Goal: Task Accomplishment & Management: Complete application form

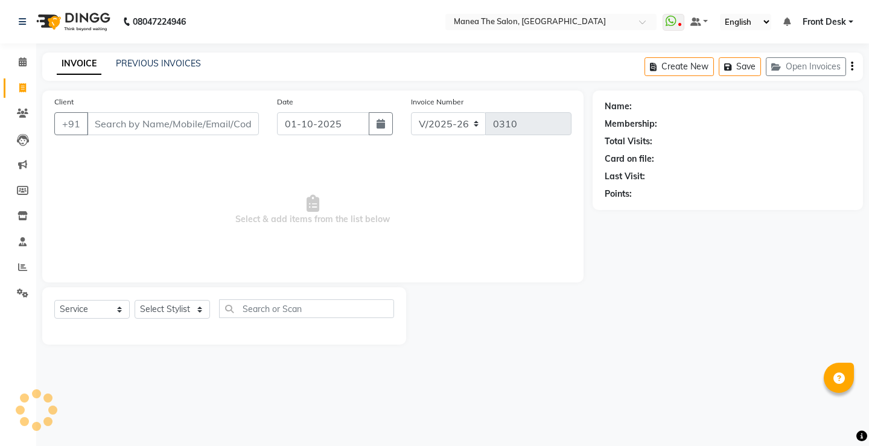
select select "8986"
select select "service"
click at [172, 311] on select "Select Stylist Front Desk Harish [PERSON_NAME] Sachin [PERSON_NAME] [PERSON_NAM…" at bounding box center [172, 309] width 75 height 19
drag, startPoint x: 279, startPoint y: 261, endPoint x: 235, endPoint y: 187, distance: 86.6
click at [272, 243] on span "Select & add items from the list below" at bounding box center [312, 210] width 517 height 121
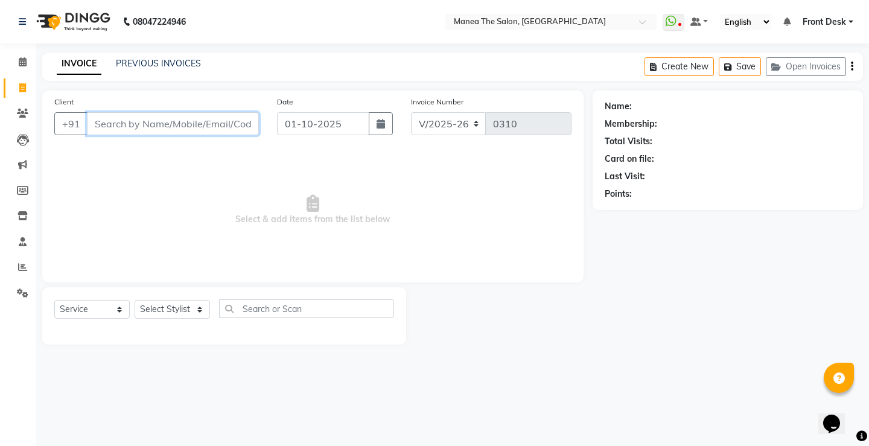
click at [195, 125] on input "Client" at bounding box center [173, 123] width 172 height 23
type input "7893266322"
click at [210, 125] on span "Add Client" at bounding box center [228, 124] width 48 height 12
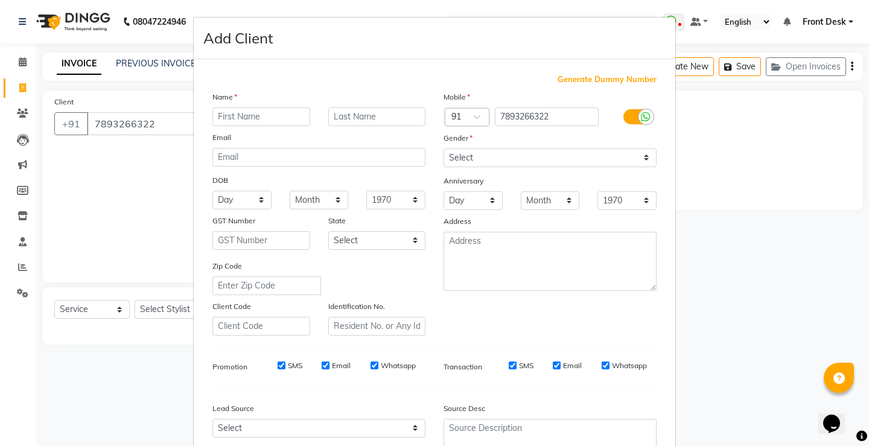
click at [266, 120] on input "text" at bounding box center [261, 116] width 98 height 19
type input "[PERSON_NAME]"
click at [583, 157] on select "Select [DEMOGRAPHIC_DATA] [DEMOGRAPHIC_DATA] Other Prefer Not To Say" at bounding box center [549, 157] width 213 height 19
select select "[DEMOGRAPHIC_DATA]"
click at [443, 148] on select "Select [DEMOGRAPHIC_DATA] [DEMOGRAPHIC_DATA] Other Prefer Not To Say" at bounding box center [549, 157] width 213 height 19
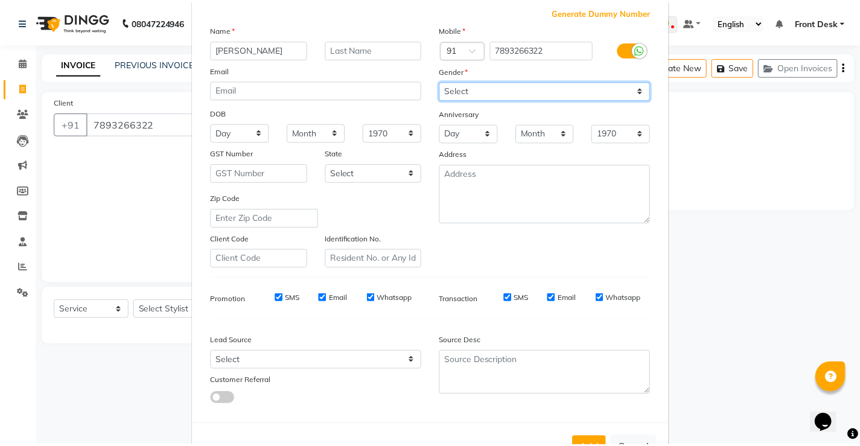
scroll to position [111, 0]
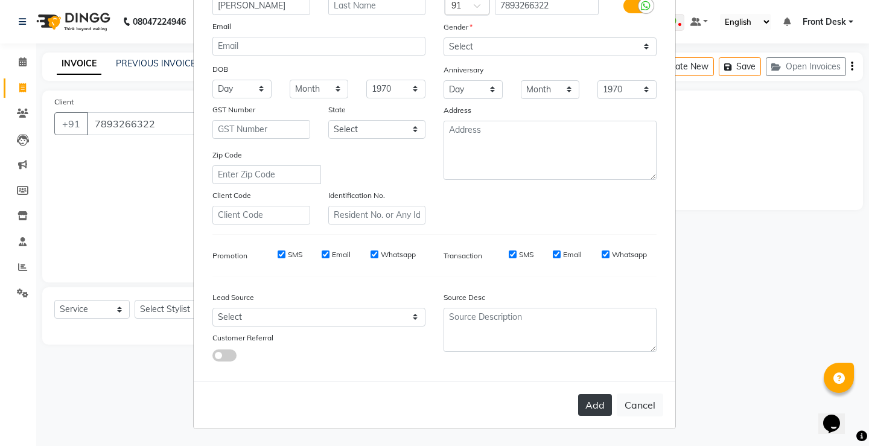
click at [582, 407] on button "Add" at bounding box center [595, 405] width 34 height 22
select select
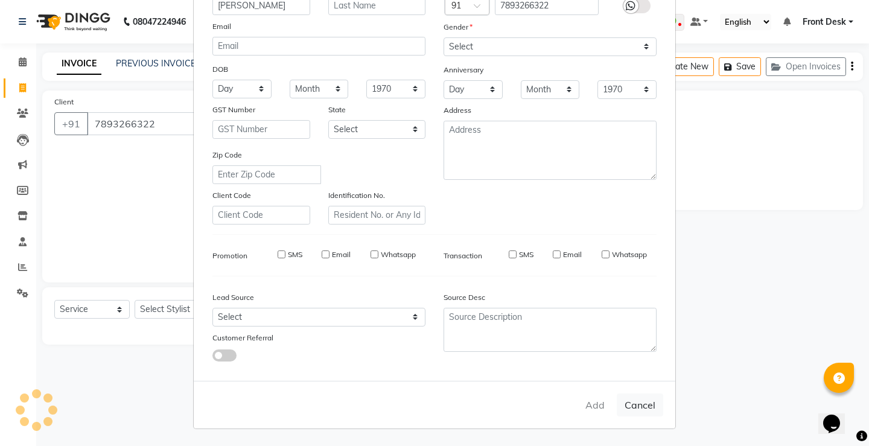
select select
checkbox input "false"
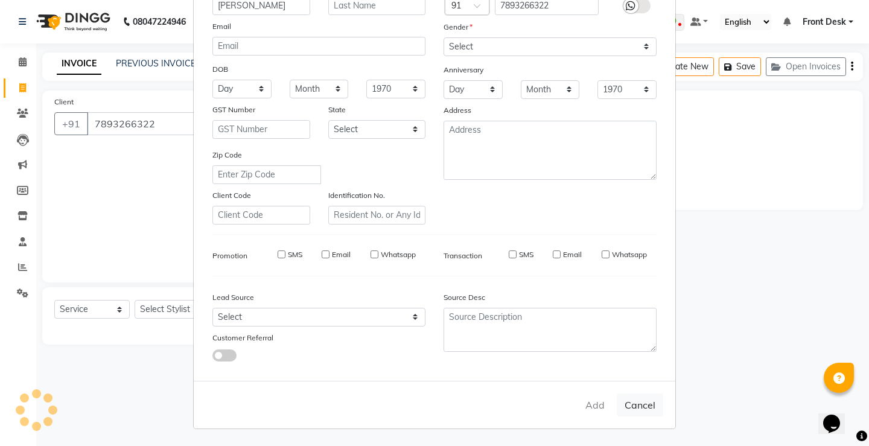
checkbox input "false"
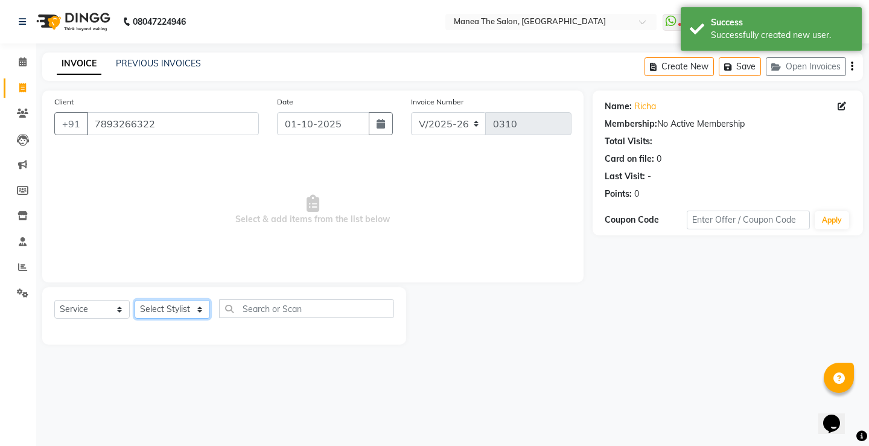
click at [188, 302] on select "Select Stylist Front Desk Harish [PERSON_NAME] Sachin [PERSON_NAME] [PERSON_NAM…" at bounding box center [172, 309] width 75 height 19
select select "91019"
click at [135, 300] on select "Select Stylist Front Desk Harish [PERSON_NAME] Sachin [PERSON_NAME] [PERSON_NAM…" at bounding box center [172, 309] width 75 height 19
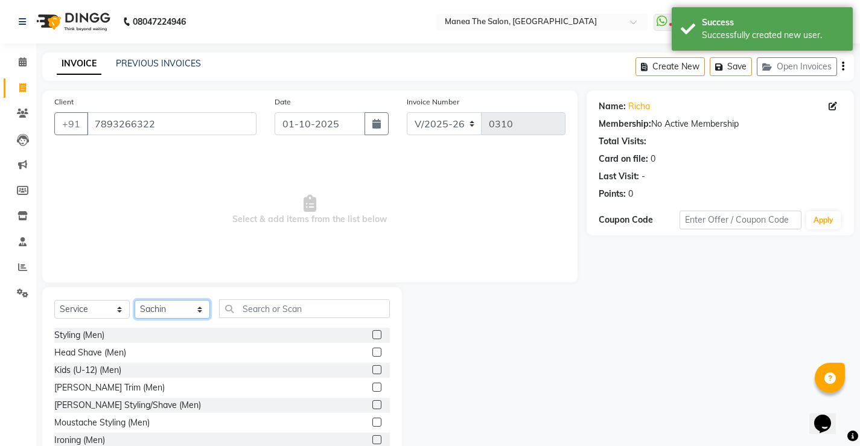
scroll to position [0, 0]
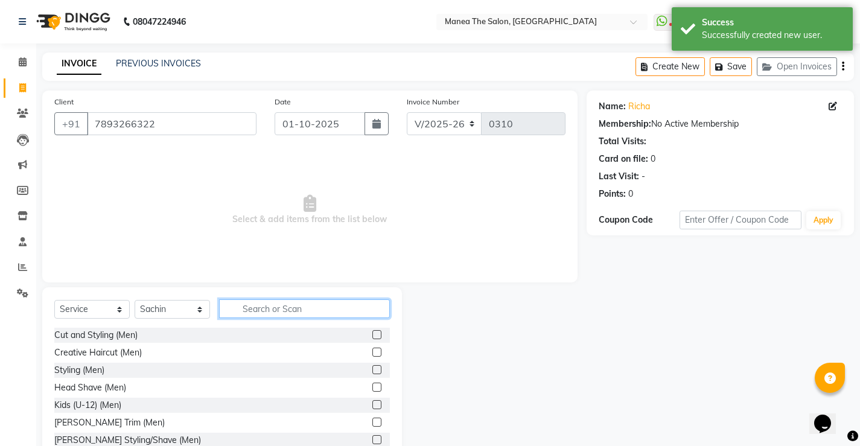
click at [331, 314] on input "text" at bounding box center [304, 308] width 171 height 19
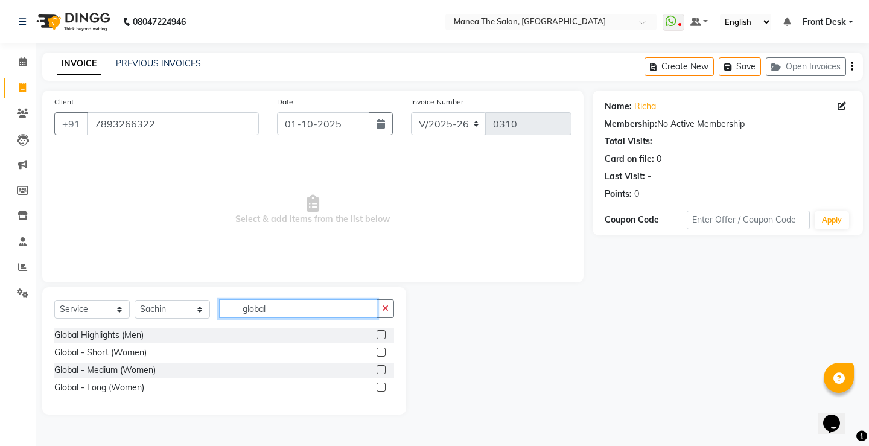
type input "global"
click at [383, 388] on label at bounding box center [380, 386] width 9 height 9
click at [383, 388] on input "checkbox" at bounding box center [380, 388] width 8 height 8
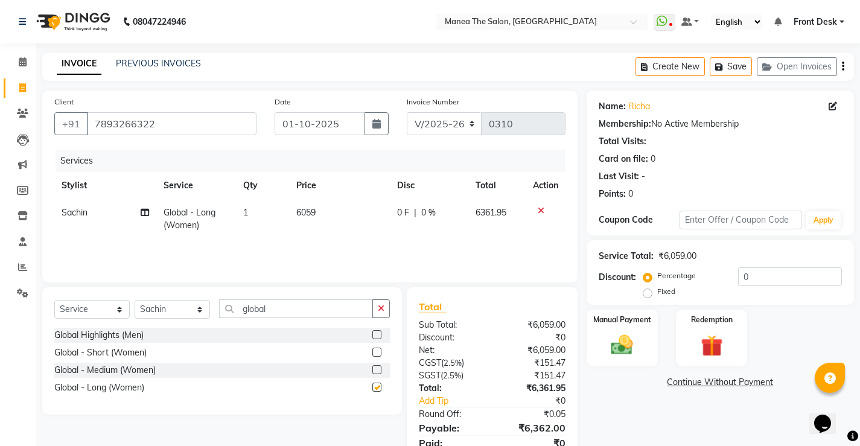
checkbox input "false"
click at [382, 308] on icon "button" at bounding box center [381, 308] width 7 height 8
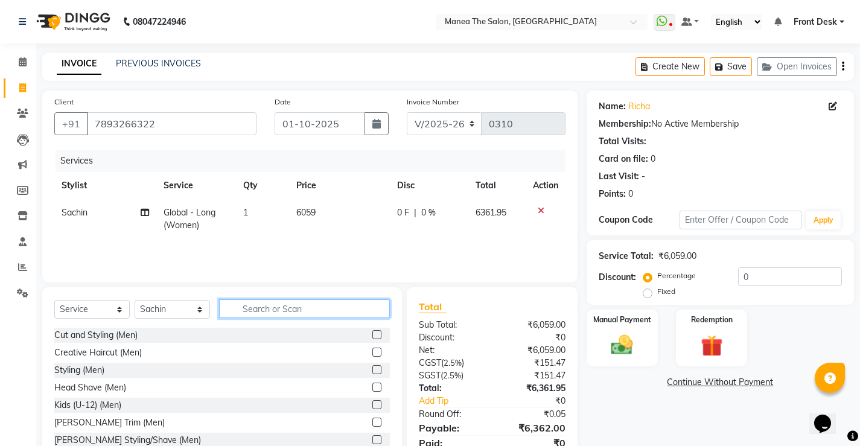
click at [358, 308] on input "text" at bounding box center [304, 308] width 171 height 19
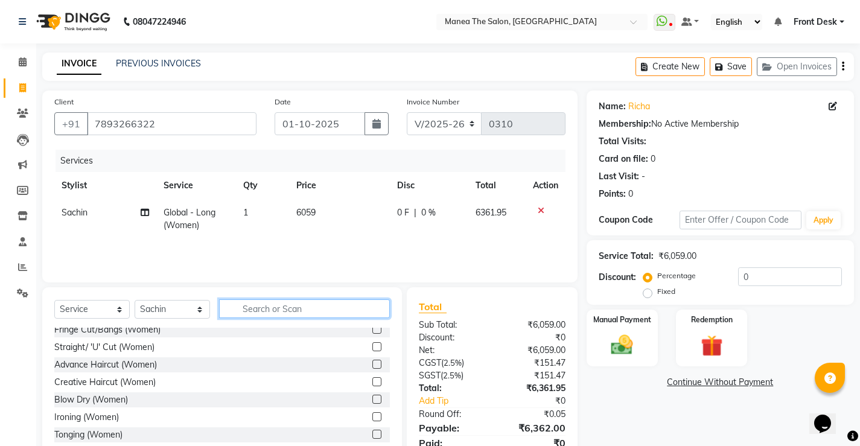
scroll to position [181, 0]
click at [372, 381] on label at bounding box center [376, 380] width 9 height 9
click at [372, 381] on input "checkbox" at bounding box center [376, 382] width 8 height 8
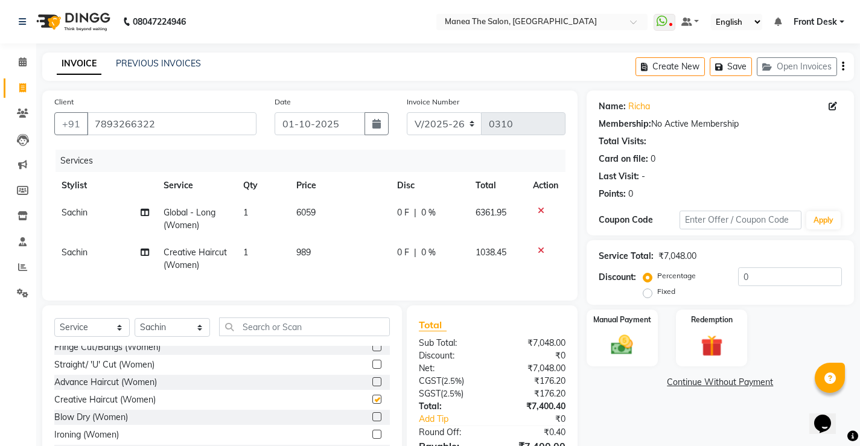
checkbox input "false"
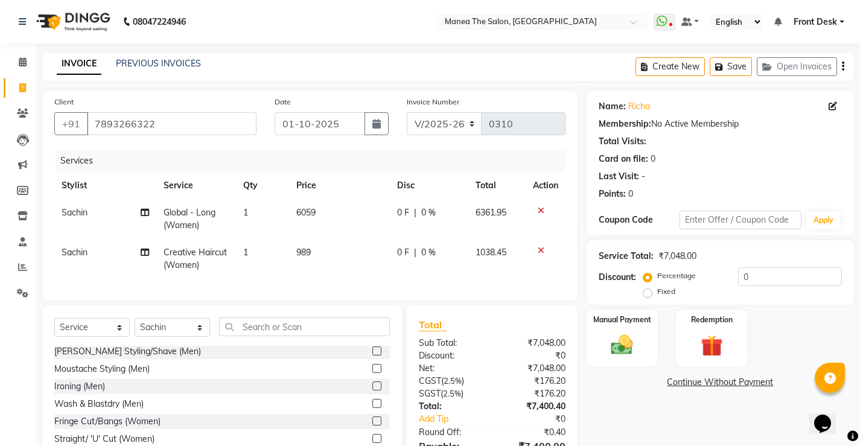
scroll to position [0, 0]
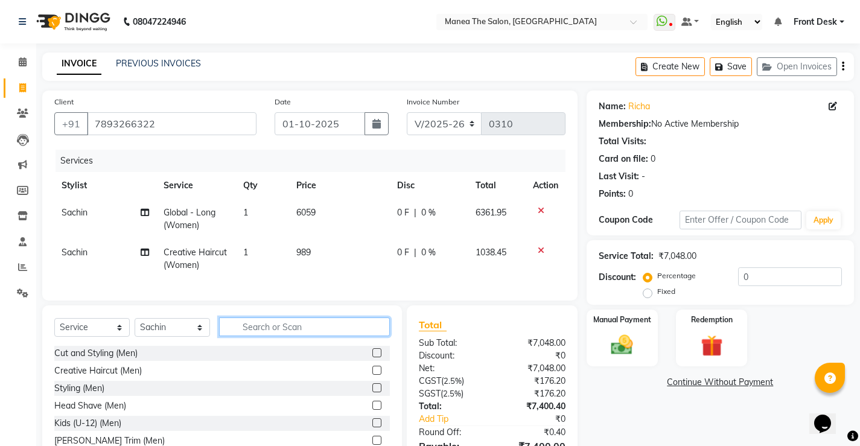
click at [293, 336] on input "text" at bounding box center [304, 326] width 171 height 19
click at [192, 337] on select "Select Stylist Front Desk Harish [PERSON_NAME] Sachin [PERSON_NAME] [PERSON_NAM…" at bounding box center [172, 327] width 75 height 19
select select "91022"
click at [135, 327] on select "Select Stylist Front Desk Harish [PERSON_NAME] Sachin [PERSON_NAME] [PERSON_NAM…" at bounding box center [172, 327] width 75 height 19
click at [305, 335] on input "text" at bounding box center [304, 326] width 171 height 19
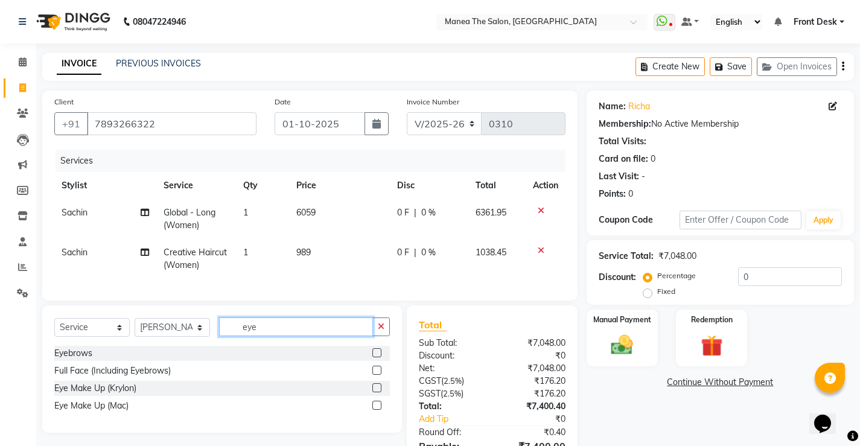
type input "eye"
click at [377, 357] on label at bounding box center [376, 352] width 9 height 9
click at [377, 357] on input "checkbox" at bounding box center [376, 353] width 8 height 8
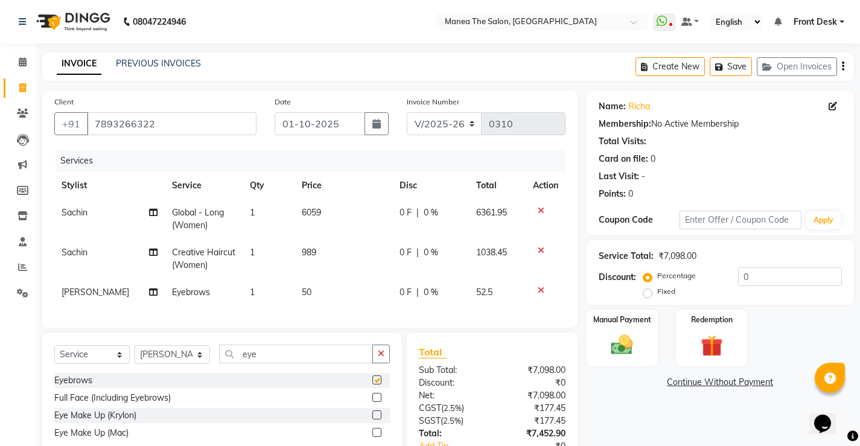
checkbox input "false"
click at [343, 363] on input "eye" at bounding box center [296, 353] width 154 height 19
type input "e"
type input "upper"
click at [373, 384] on label at bounding box center [376, 379] width 9 height 9
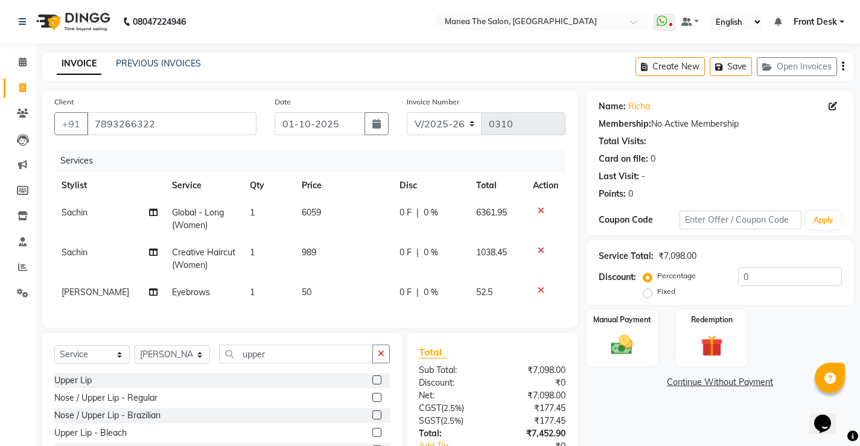
click at [373, 384] on input "checkbox" at bounding box center [376, 380] width 8 height 8
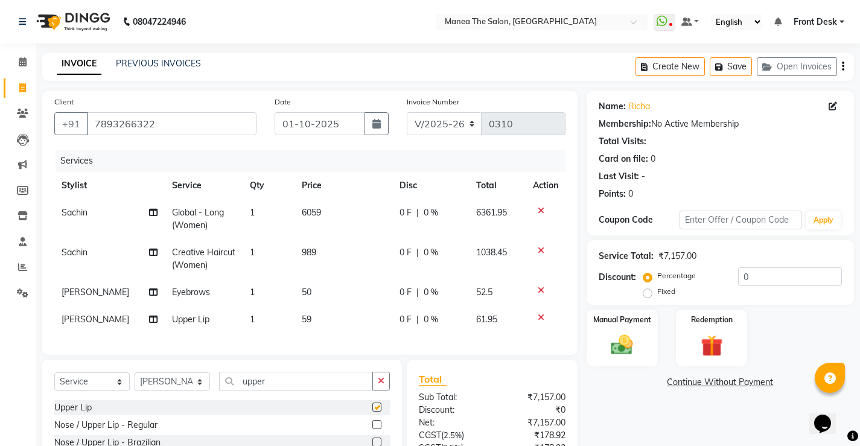
checkbox input "false"
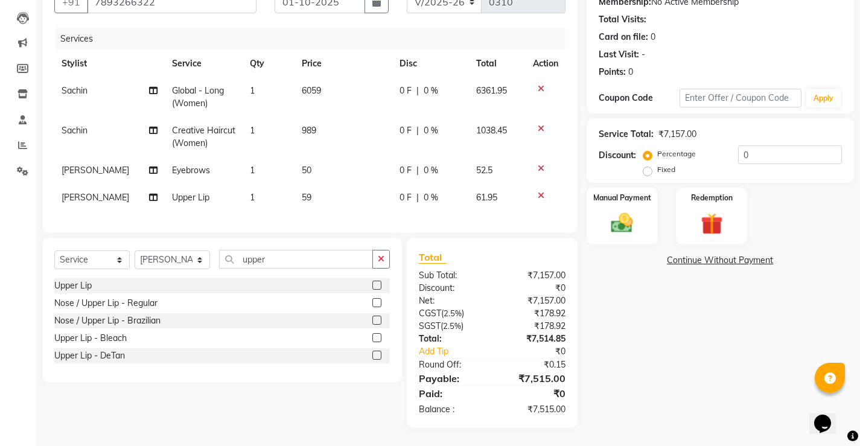
scroll to position [131, 0]
click at [194, 257] on select "Select Stylist Front Desk Harish [PERSON_NAME] Sachin [PERSON_NAME] [PERSON_NAM…" at bounding box center [172, 259] width 75 height 19
select select "91017"
click at [135, 250] on select "Select Stylist Front Desk Harish [PERSON_NAME] Sachin [PERSON_NAME] [PERSON_NAM…" at bounding box center [172, 259] width 75 height 19
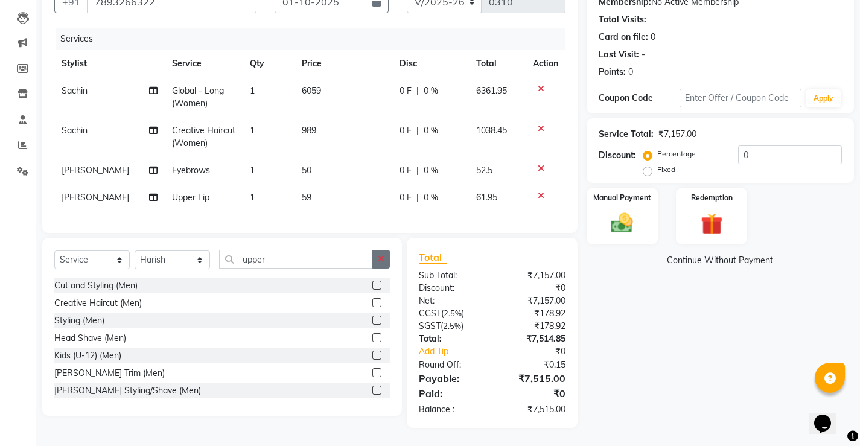
click at [381, 261] on icon "button" at bounding box center [381, 259] width 7 height 8
click at [372, 353] on label at bounding box center [376, 354] width 9 height 9
click at [372, 353] on input "checkbox" at bounding box center [376, 356] width 8 height 8
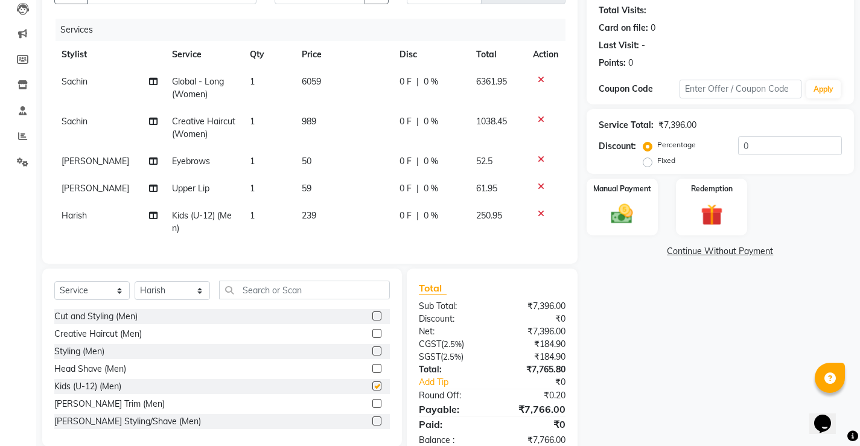
checkbox input "false"
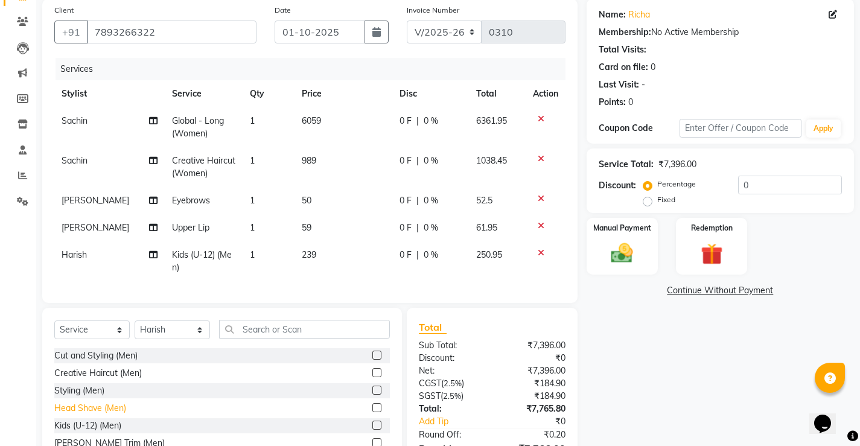
scroll to position [71, 0]
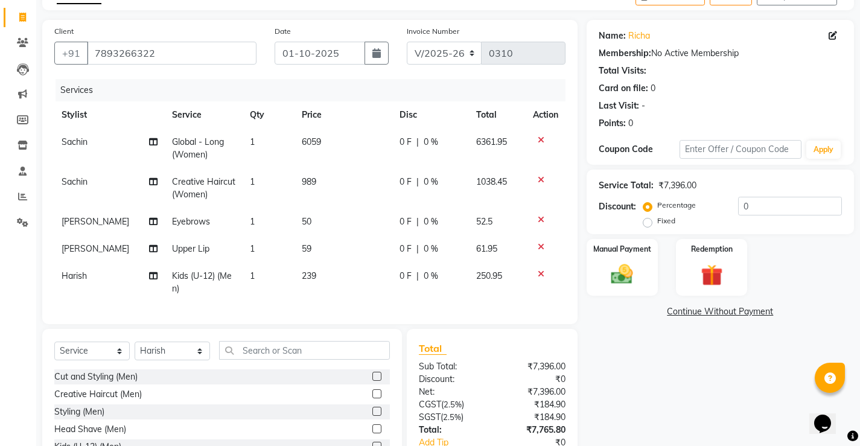
click at [372, 381] on label at bounding box center [376, 376] width 9 height 9
click at [372, 381] on input "checkbox" at bounding box center [376, 377] width 8 height 8
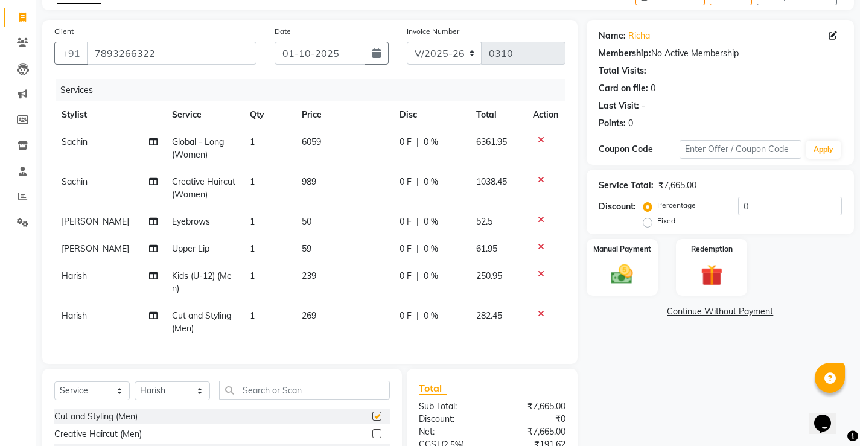
checkbox input "false"
click at [541, 271] on icon at bounding box center [540, 274] width 7 height 8
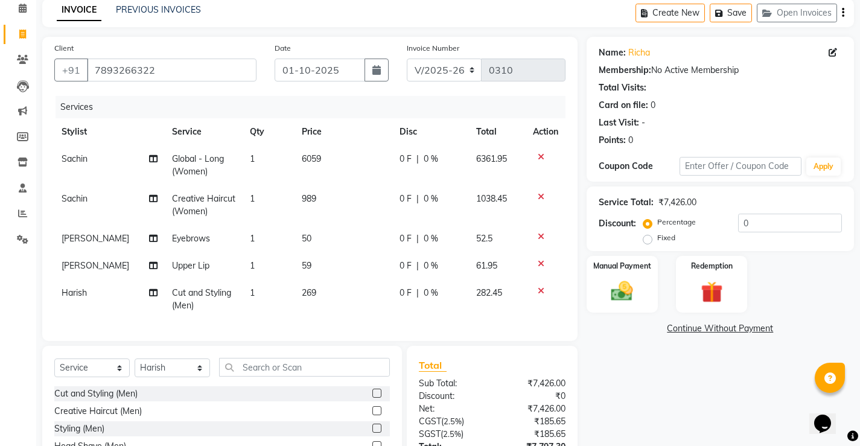
scroll to position [50, 0]
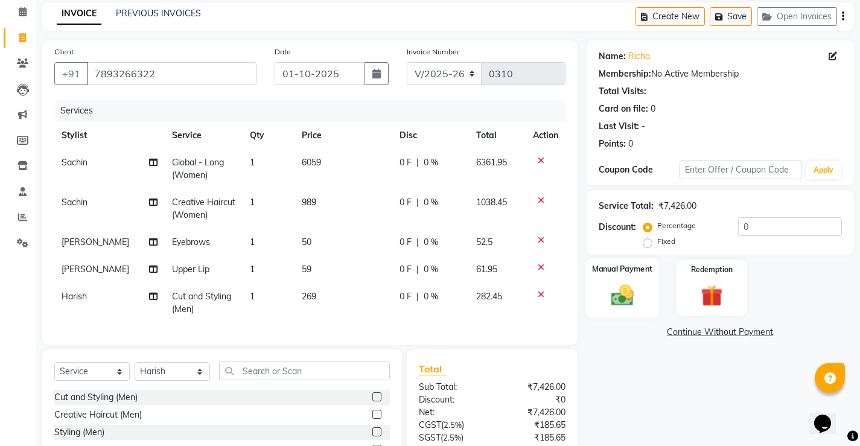
click at [629, 299] on img at bounding box center [621, 295] width 37 height 26
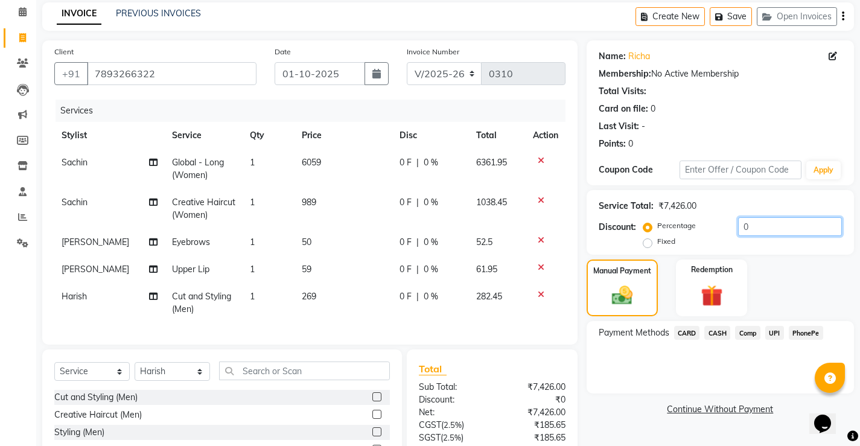
click at [766, 227] on input "0" at bounding box center [790, 226] width 104 height 19
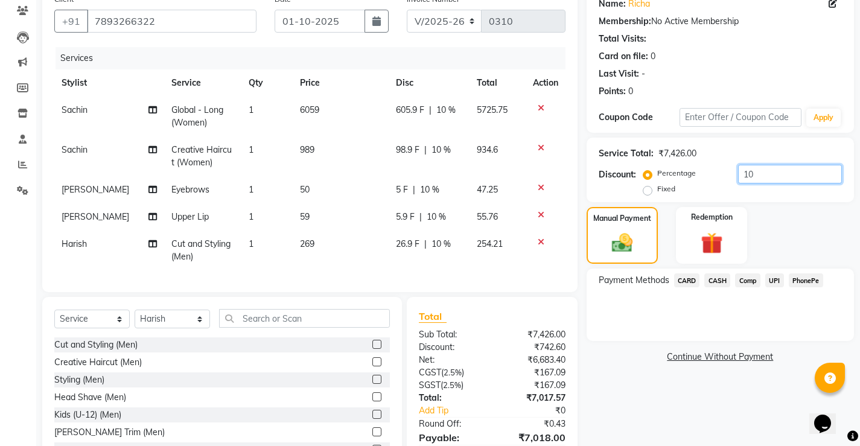
scroll to position [171, 0]
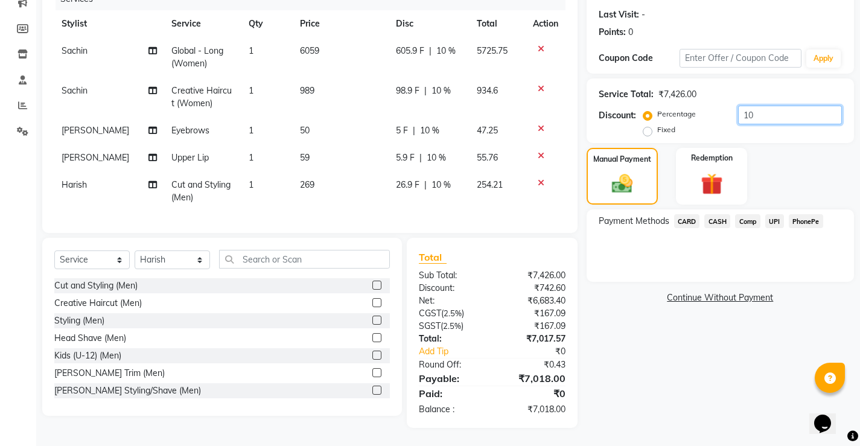
type input "10"
click at [769, 214] on span "UPI" at bounding box center [774, 221] width 19 height 14
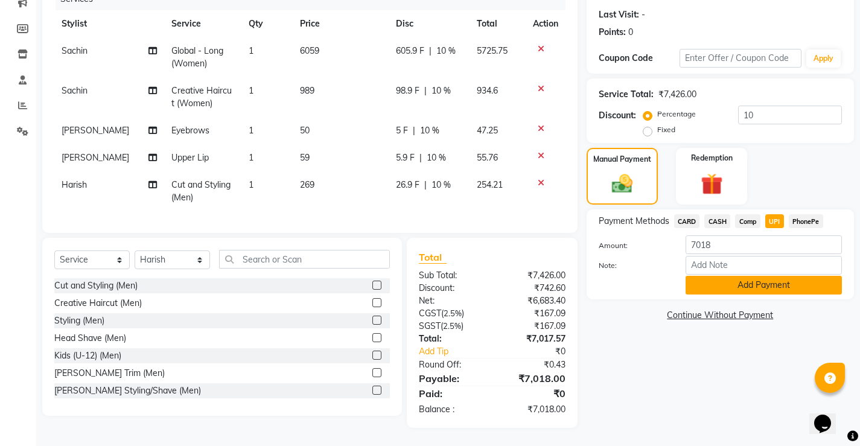
click at [702, 280] on button "Add Payment" at bounding box center [763, 285] width 156 height 19
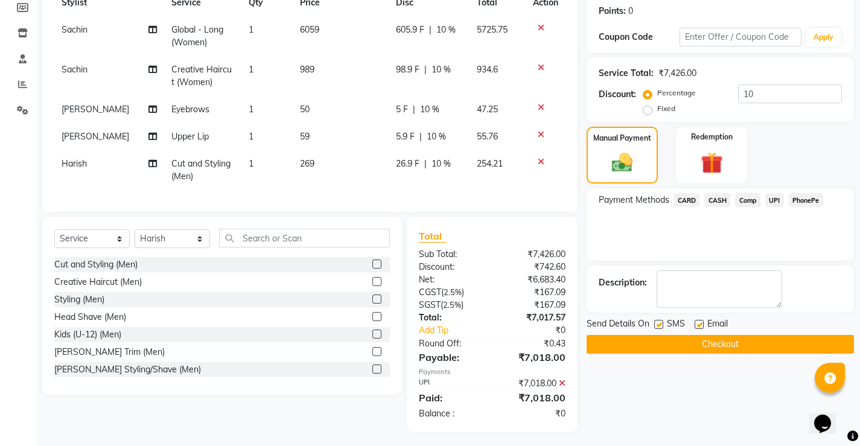
scroll to position [196, 0]
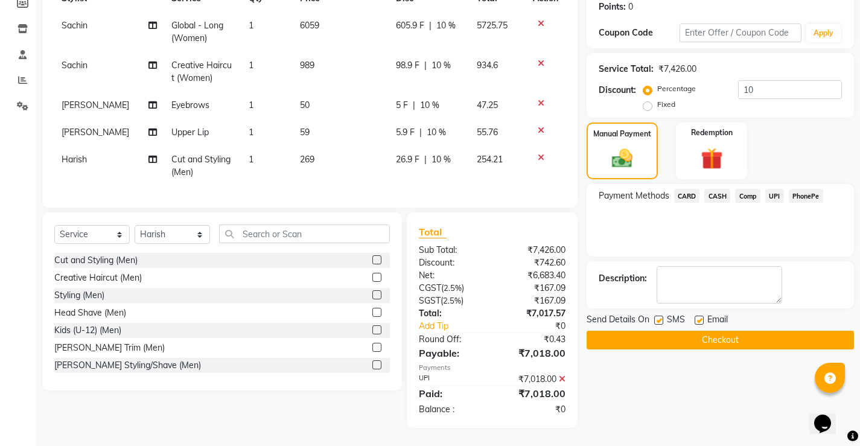
click at [778, 189] on span "UPI" at bounding box center [774, 196] width 19 height 14
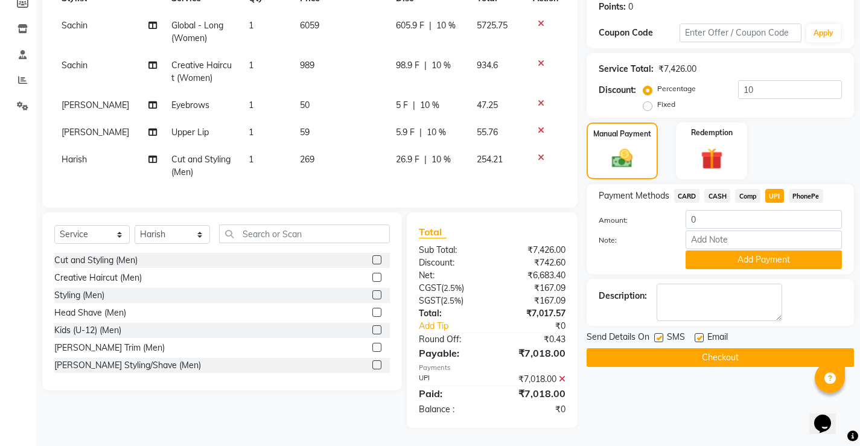
click at [690, 348] on button "Checkout" at bounding box center [719, 357] width 267 height 19
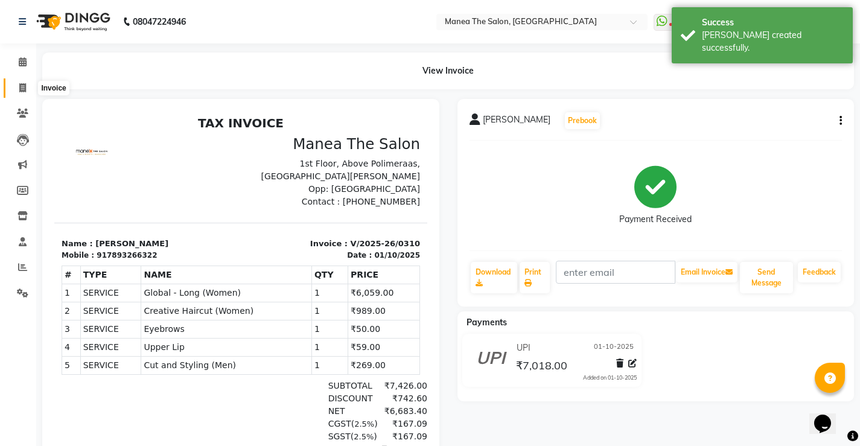
click at [20, 90] on icon at bounding box center [22, 87] width 7 height 9
select select "service"
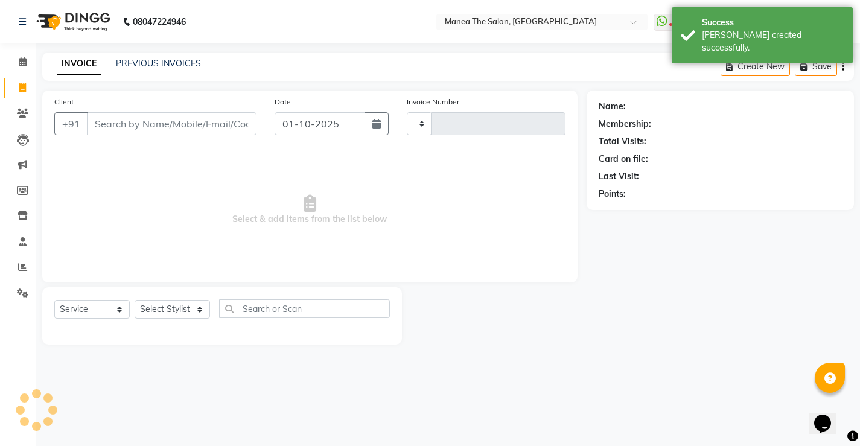
type input "0311"
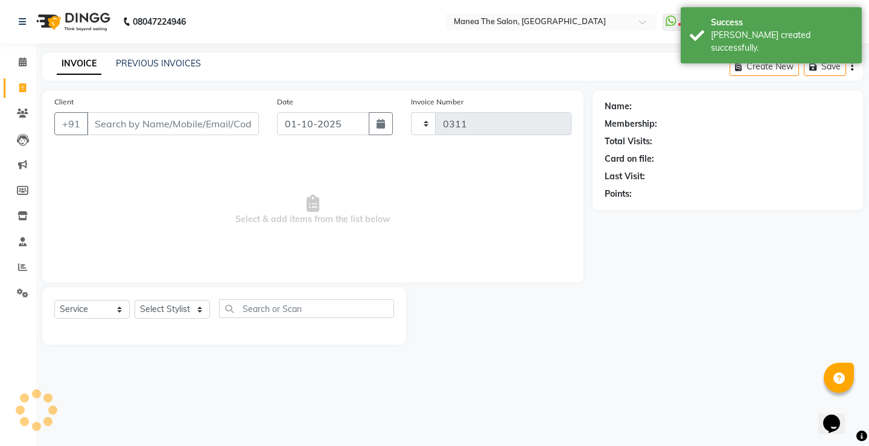
select select "8986"
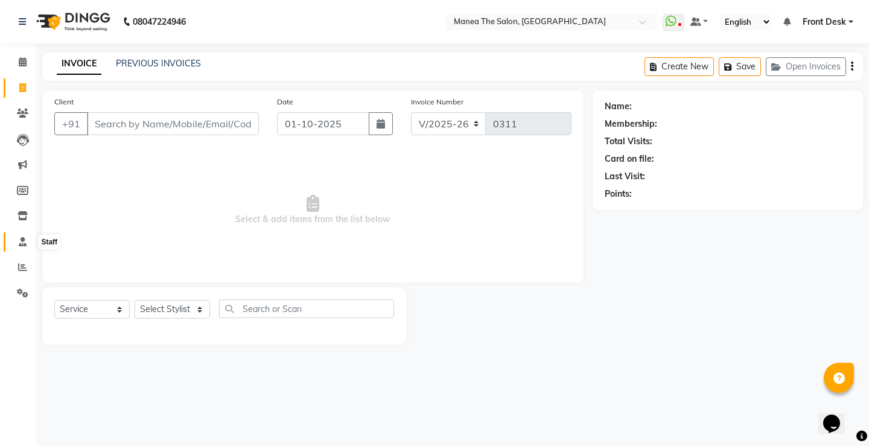
click at [24, 237] on icon at bounding box center [23, 241] width 8 height 9
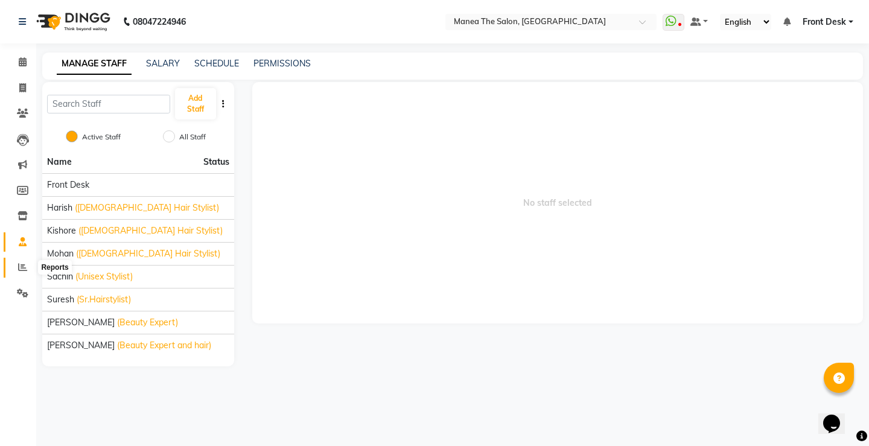
click at [24, 274] on span at bounding box center [22, 268] width 21 height 14
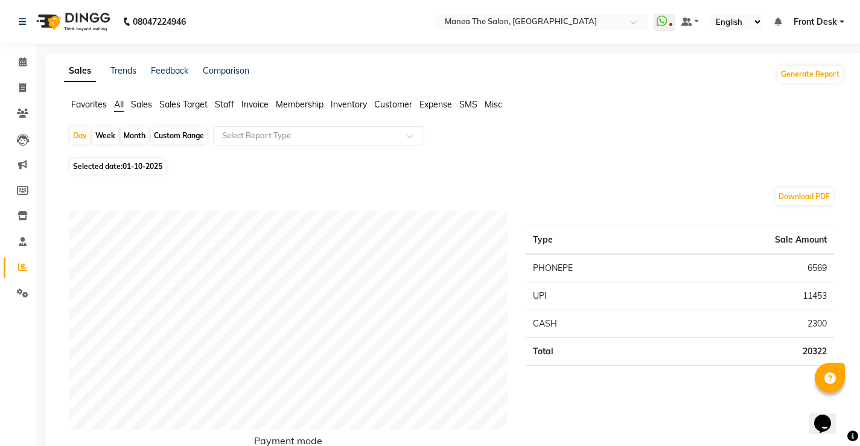
click at [228, 101] on span "Staff" at bounding box center [224, 104] width 19 height 11
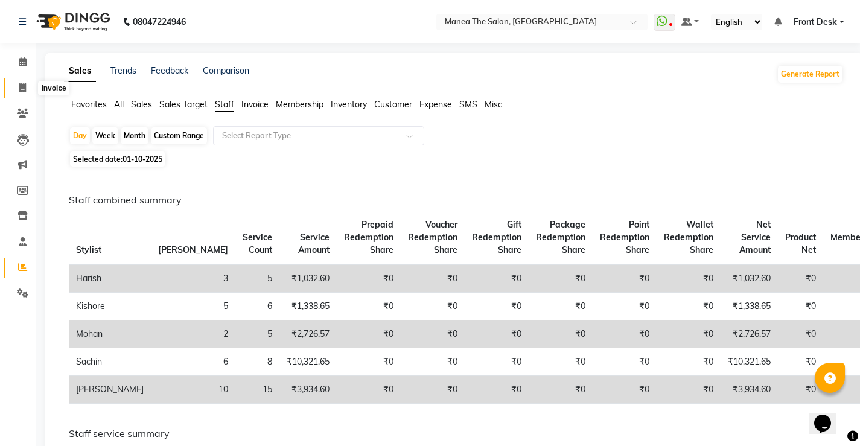
click at [26, 86] on icon at bounding box center [22, 87] width 7 height 9
select select "service"
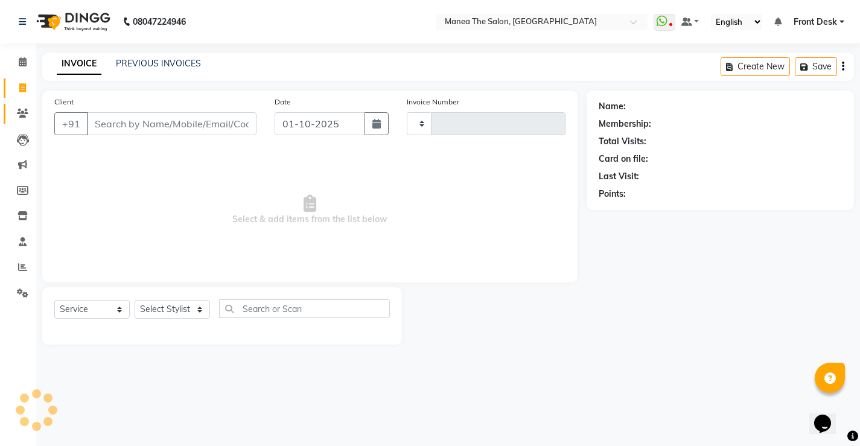
type input "0311"
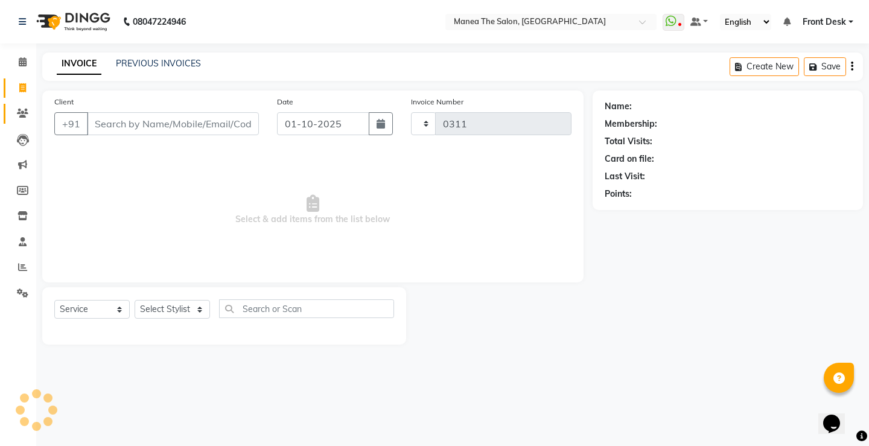
select select "8986"
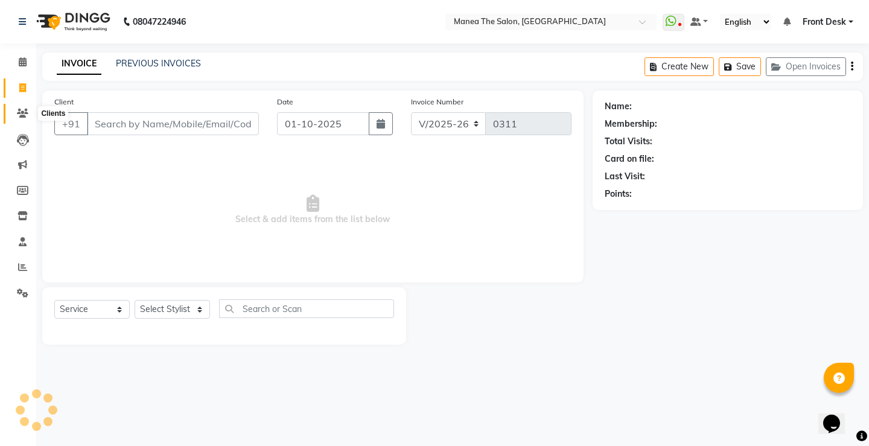
click at [20, 111] on icon at bounding box center [22, 113] width 11 height 9
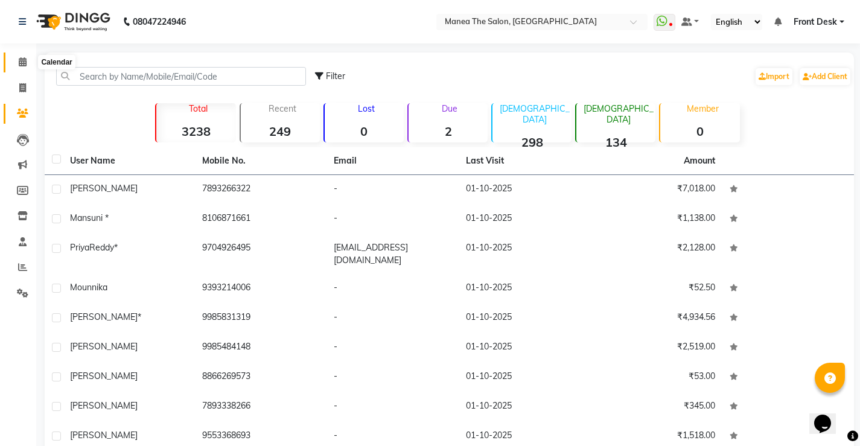
click at [24, 63] on icon at bounding box center [23, 61] width 8 height 9
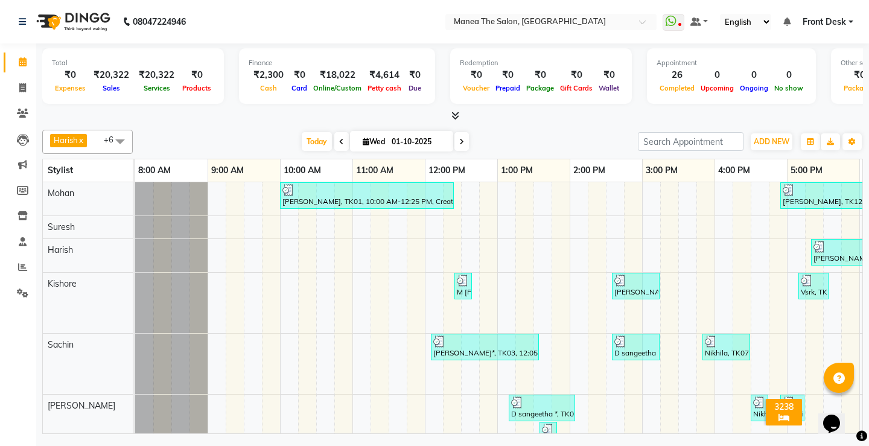
click at [190, 117] on div at bounding box center [452, 116] width 820 height 13
click at [24, 89] on icon at bounding box center [22, 87] width 7 height 9
select select "8986"
select select "service"
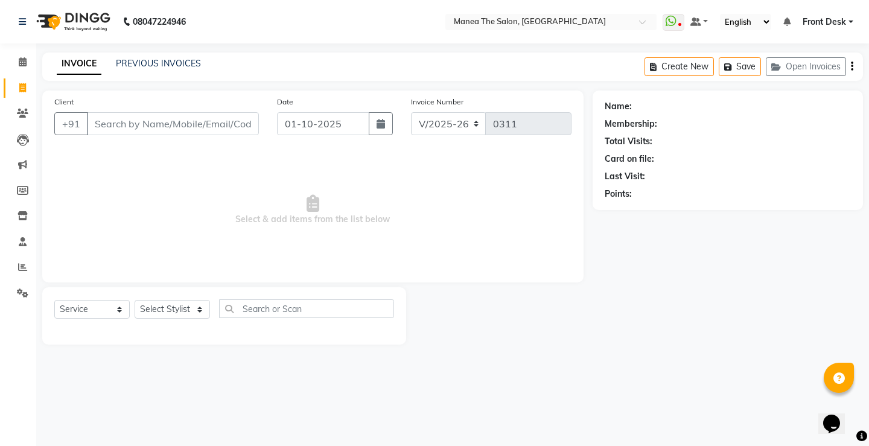
click at [298, 72] on div "INVOICE PREVIOUS INVOICES Create New Save Open Invoices" at bounding box center [452, 66] width 820 height 28
